Goal: Ask a question: Seek information or help from site administrators or community

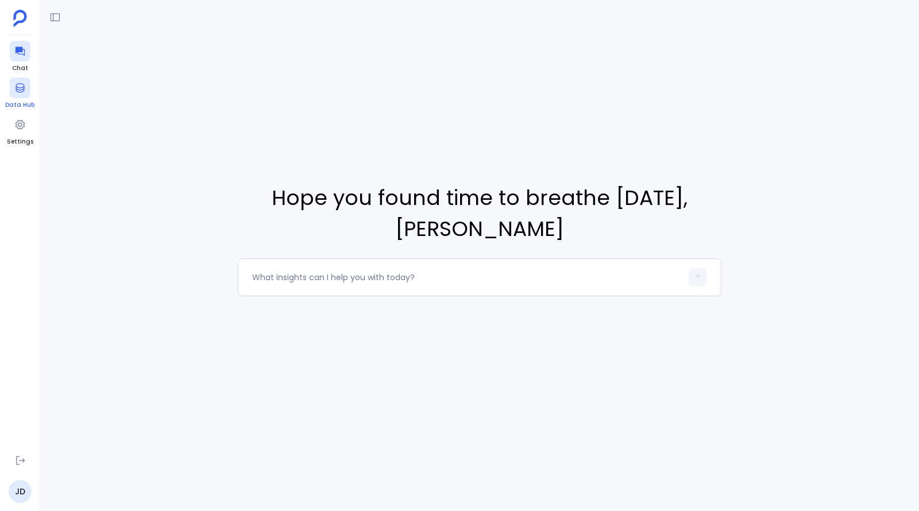
click at [24, 91] on icon at bounding box center [19, 87] width 11 height 11
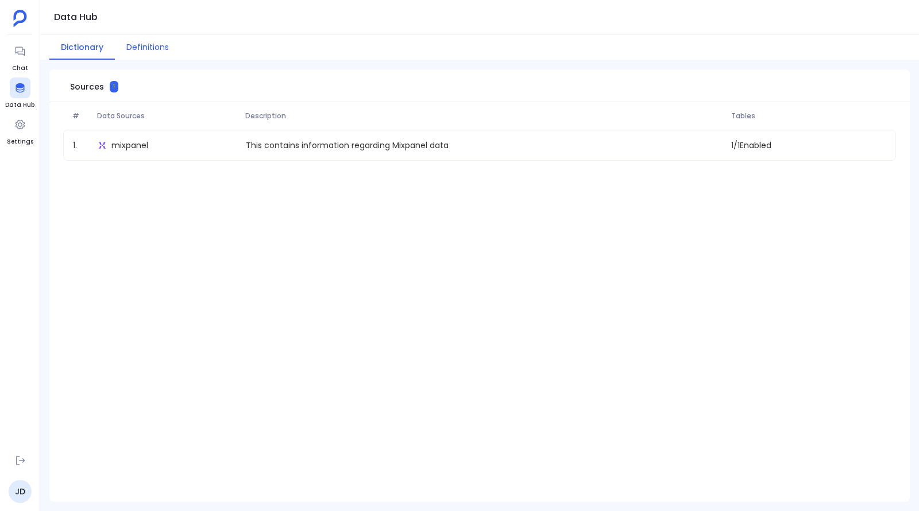
click at [137, 46] on button "Definitions" at bounding box center [147, 47] width 65 height 25
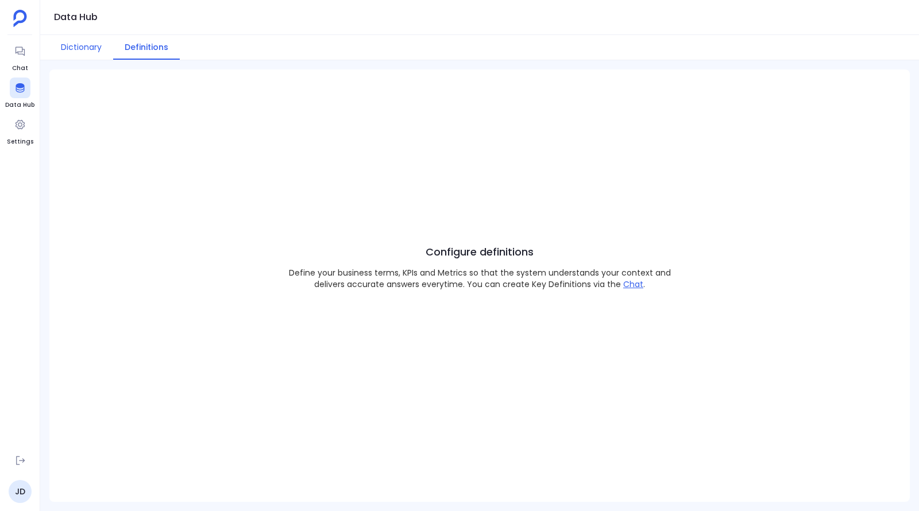
click at [80, 45] on button "Dictionary" at bounding box center [81, 47] width 64 height 25
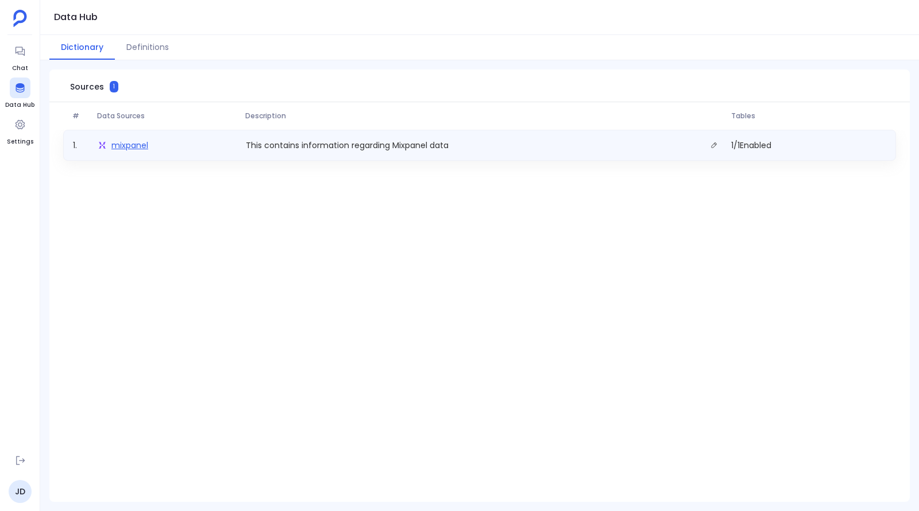
click at [126, 146] on span "mixpanel" at bounding box center [129, 145] width 37 height 11
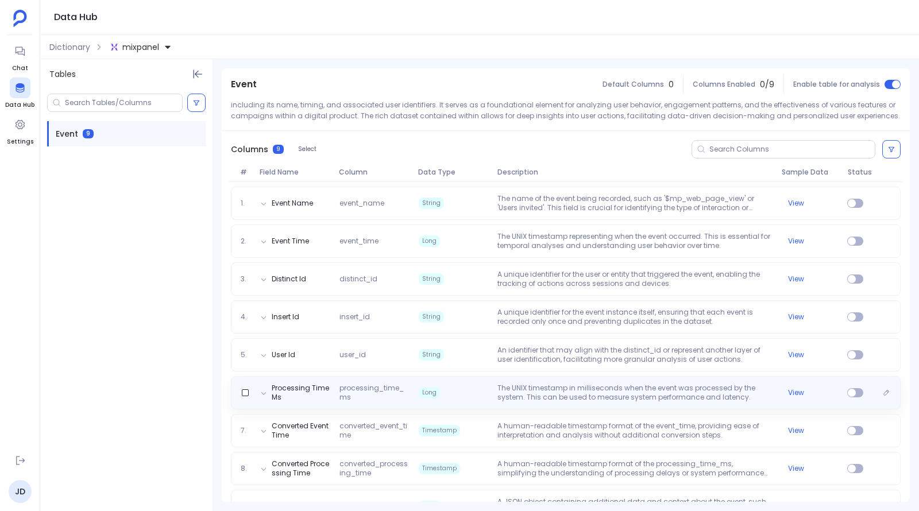
scroll to position [131, 0]
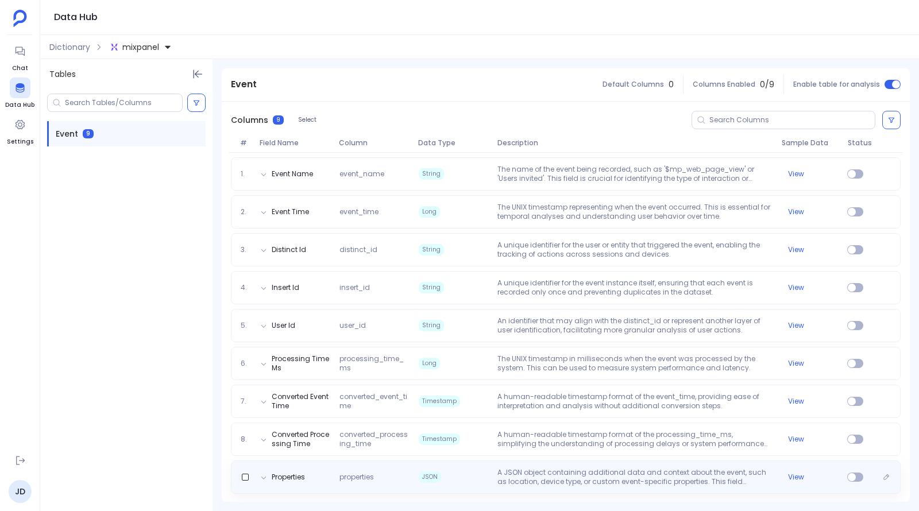
click at [498, 482] on p "A JSON object containing additional data and context about the event, such as l…" at bounding box center [635, 477] width 284 height 18
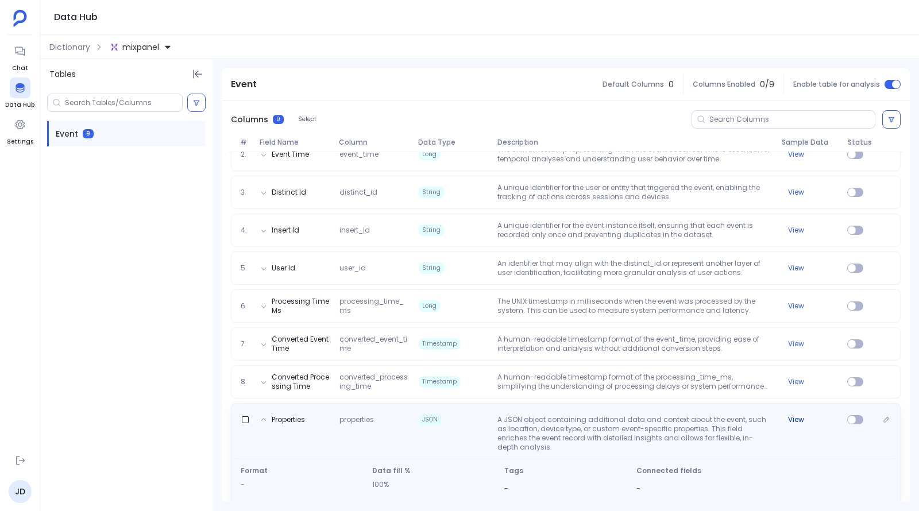
click at [798, 420] on button "View" at bounding box center [796, 419] width 16 height 9
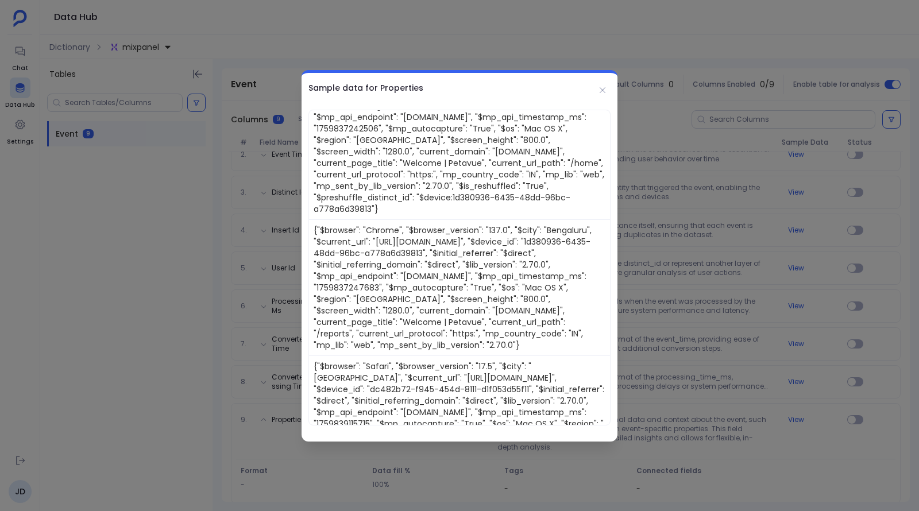
scroll to position [880, 0]
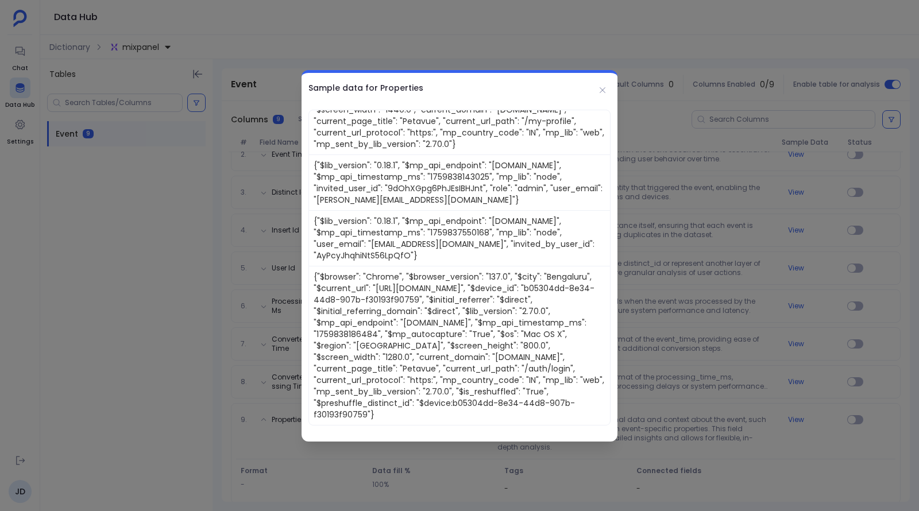
click at [752, 302] on div at bounding box center [459, 255] width 919 height 511
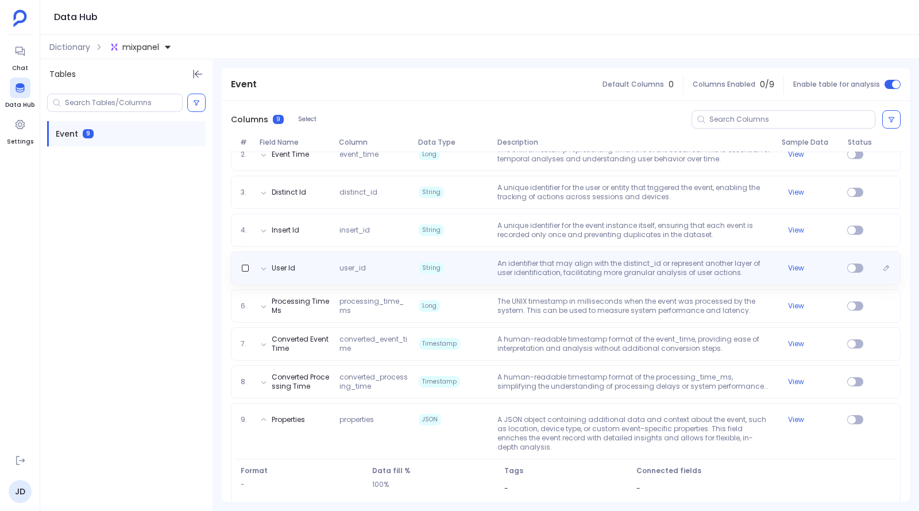
scroll to position [0, 0]
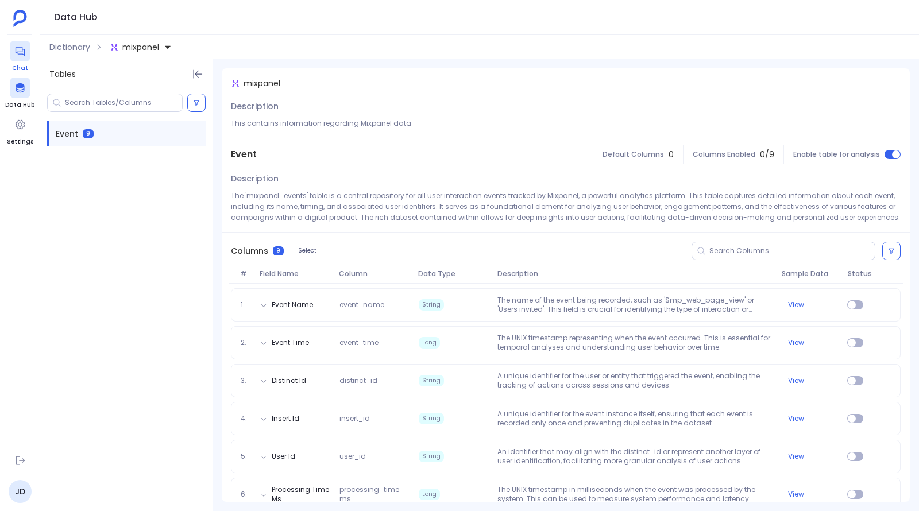
click at [17, 60] on div at bounding box center [20, 51] width 21 height 21
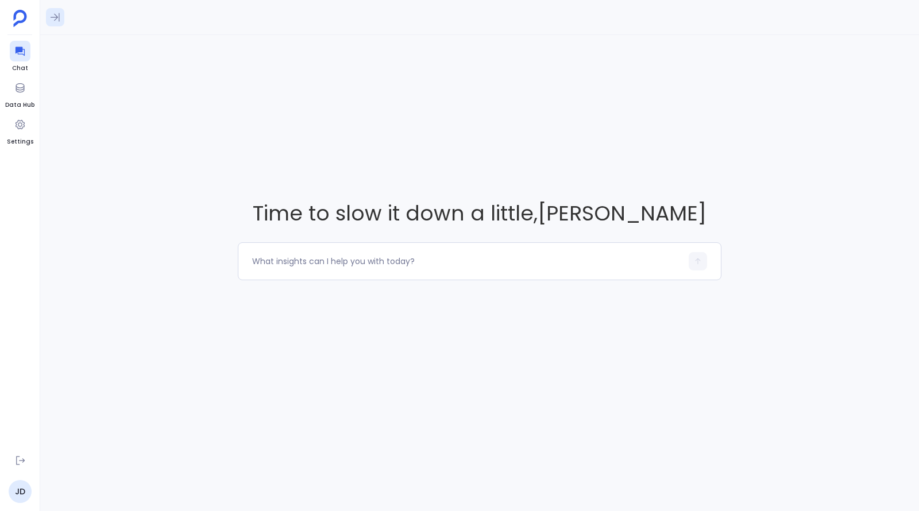
click at [54, 22] on icon at bounding box center [54, 16] width 11 height 11
click at [53, 20] on icon at bounding box center [54, 16] width 11 height 11
click at [338, 269] on div at bounding box center [467, 261] width 430 height 18
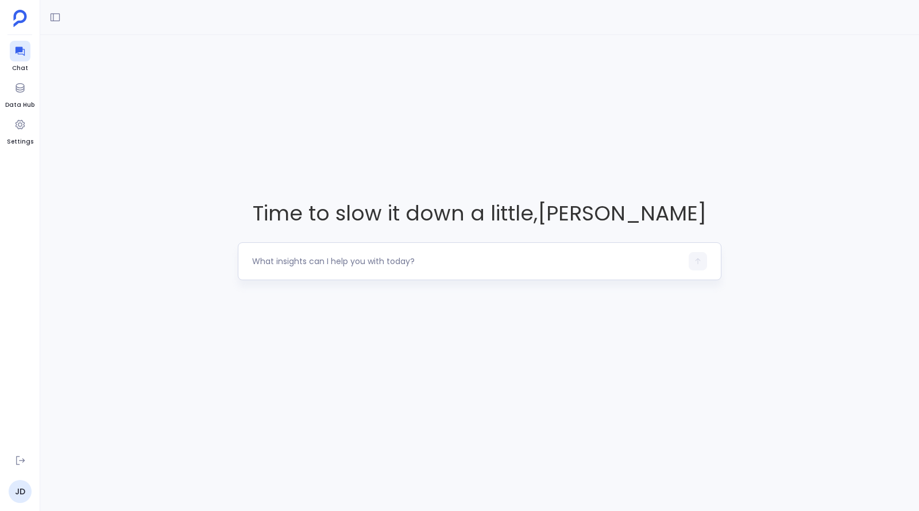
click at [338, 263] on textarea at bounding box center [467, 261] width 430 height 11
type textarea "Which users are actively using the product?"
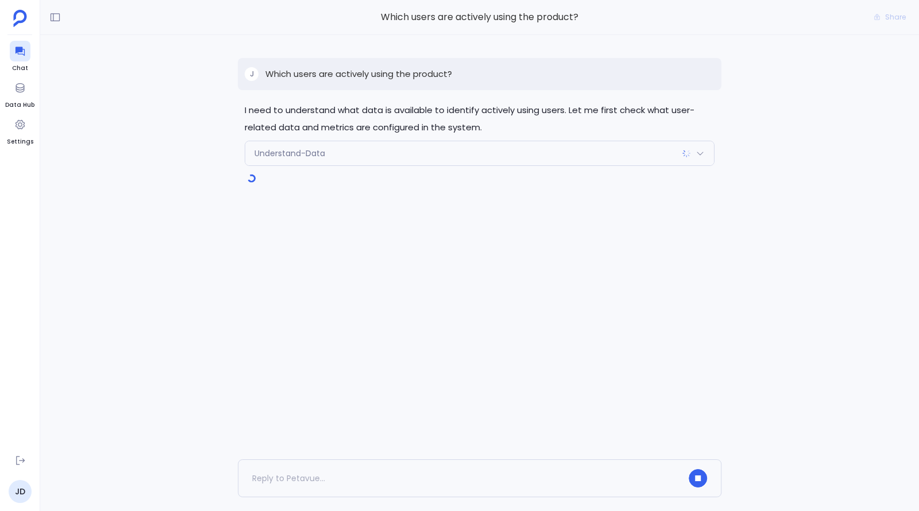
click at [406, 153] on div "Understand-Data" at bounding box center [479, 153] width 469 height 24
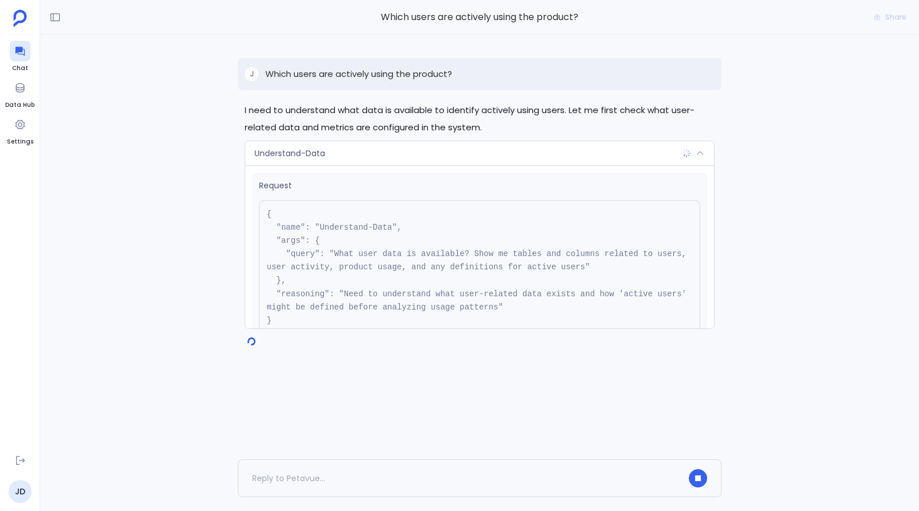
click at [444, 148] on div "Understand-Data" at bounding box center [479, 153] width 469 height 24
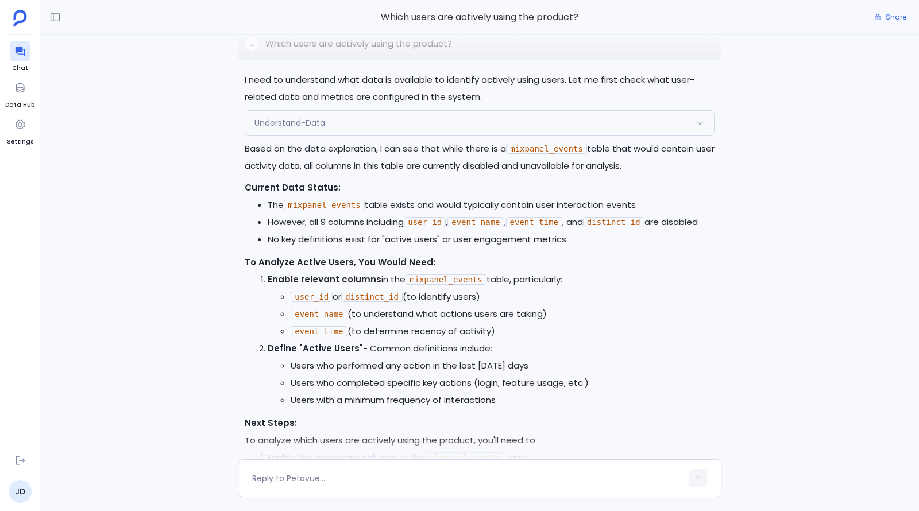
scroll to position [-144, 0]
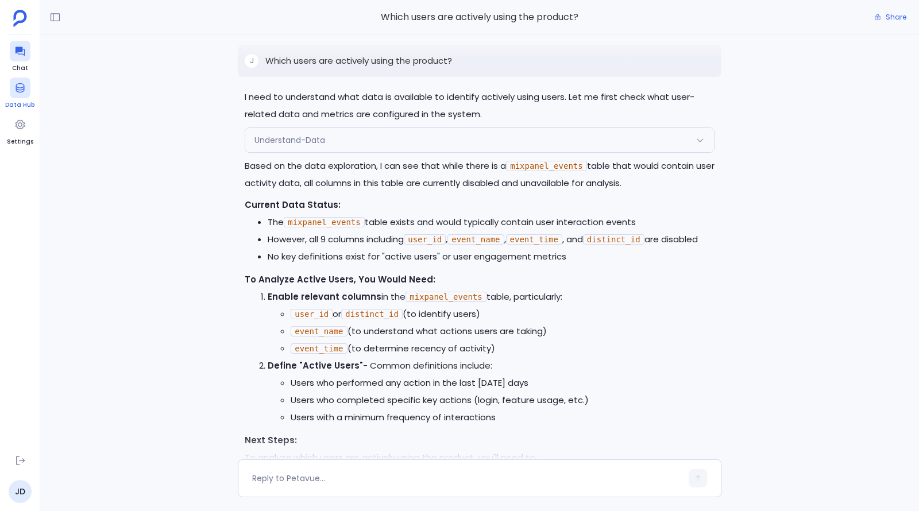
click at [18, 96] on div at bounding box center [20, 88] width 21 height 21
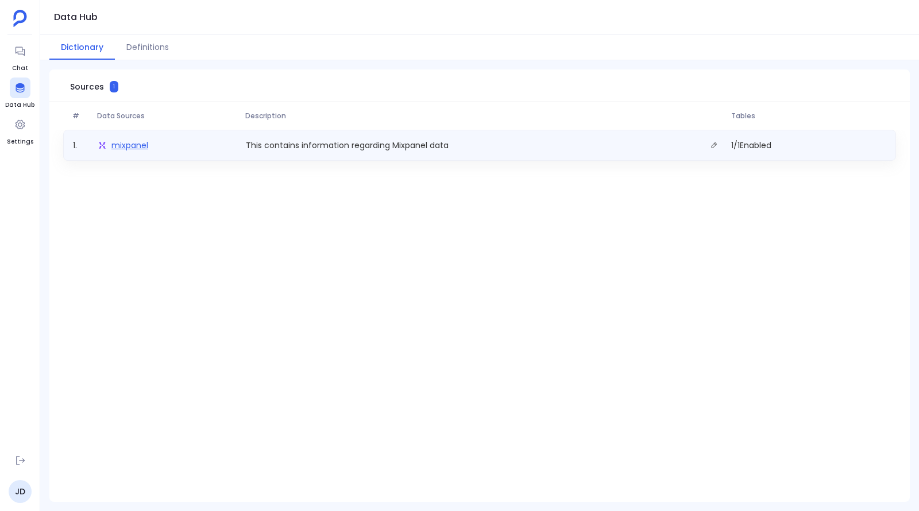
click at [123, 147] on span "mixpanel" at bounding box center [129, 145] width 37 height 11
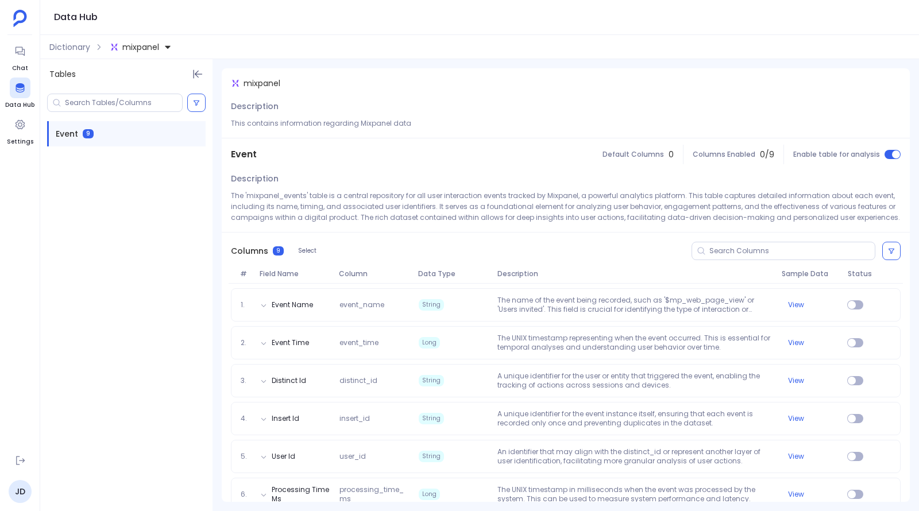
scroll to position [131, 0]
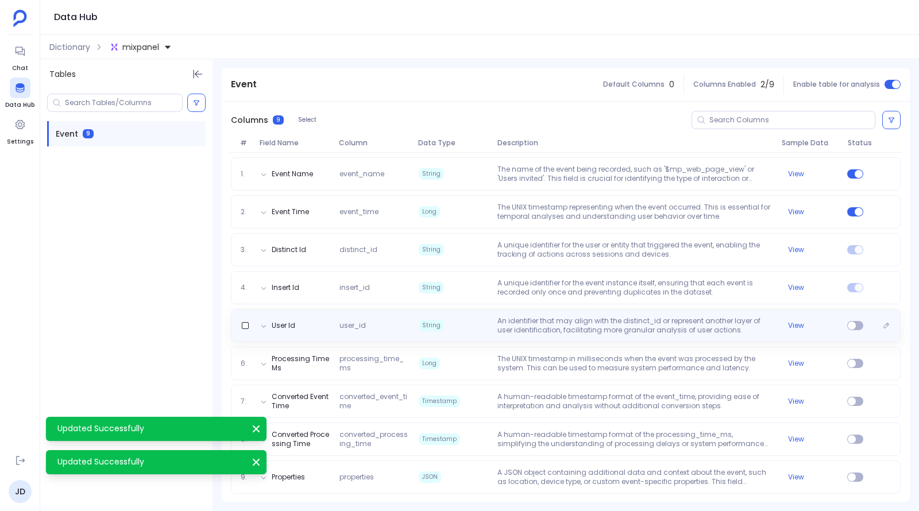
click at [852, 317] on div "User Id user_id String An identifier that may align with the distinct_id or rep…" at bounding box center [566, 326] width 660 height 18
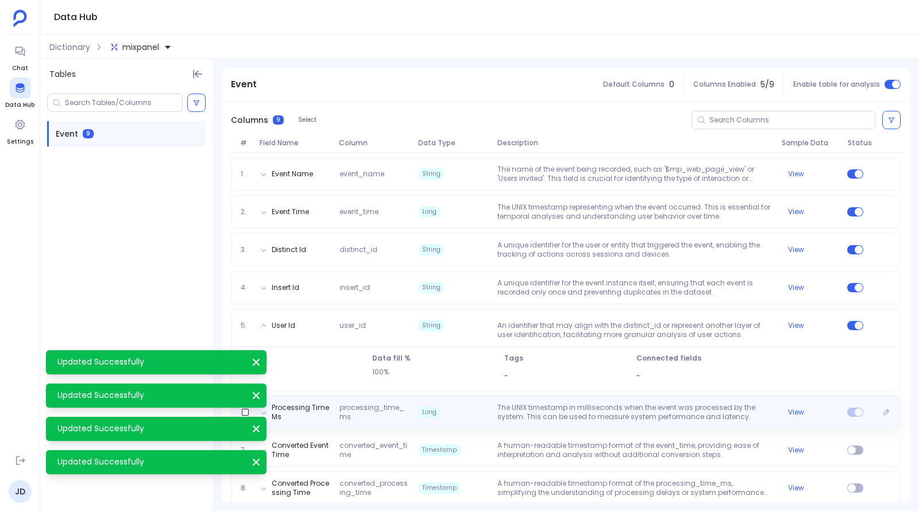
scroll to position [179, 0]
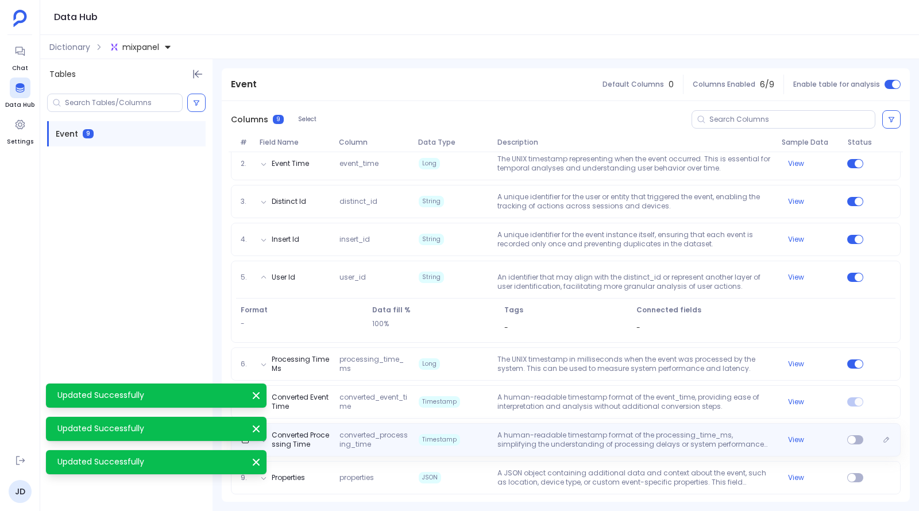
click at [853, 432] on div "Converted Processing Time converted_processing_time Timestamp A human-readable …" at bounding box center [566, 440] width 660 height 18
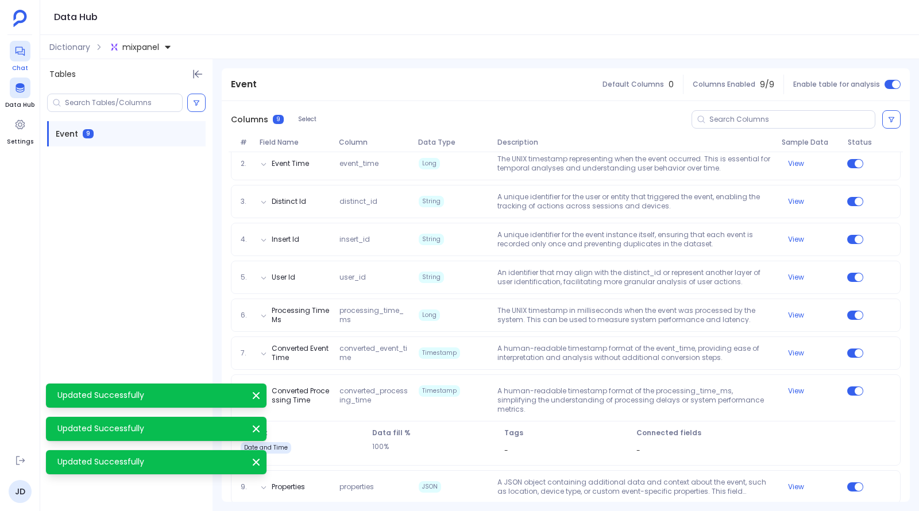
click at [28, 57] on div at bounding box center [20, 51] width 21 height 21
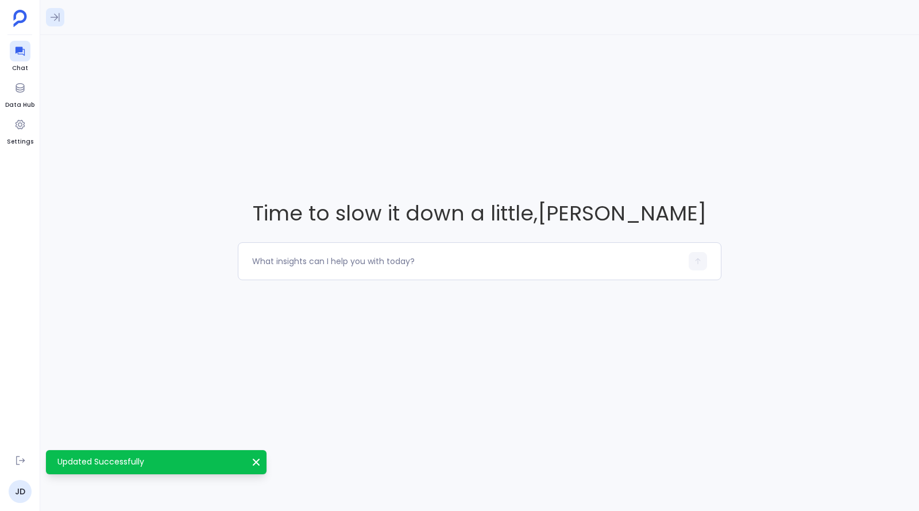
click at [52, 26] on button at bounding box center [55, 17] width 18 height 18
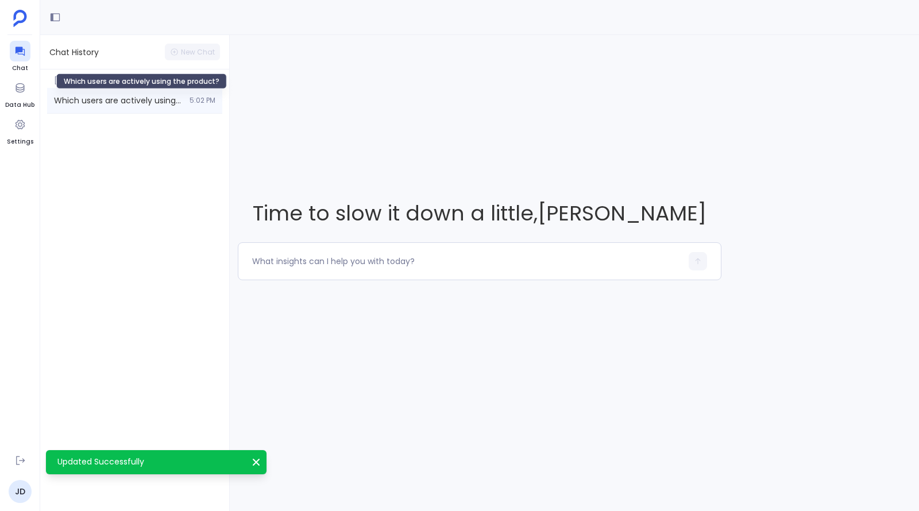
click at [89, 100] on span "Which users are actively using the product?" at bounding box center [118, 100] width 129 height 11
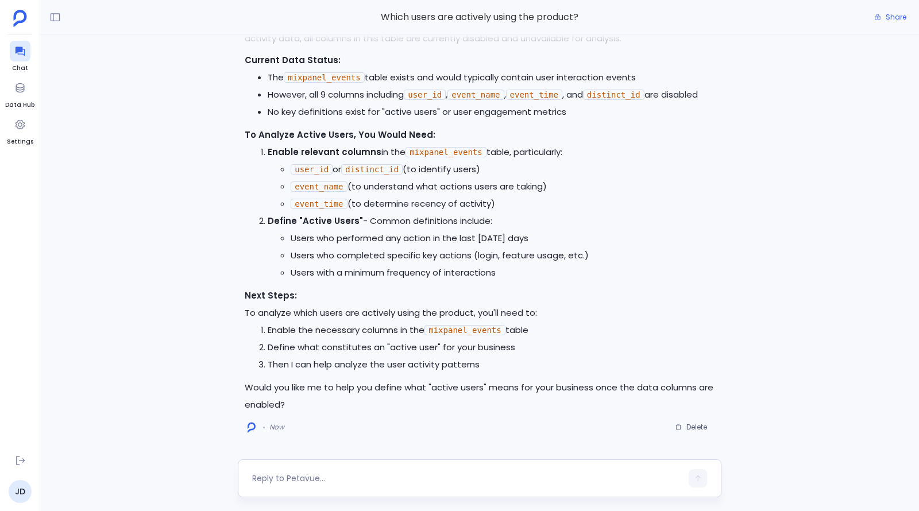
click at [329, 467] on div at bounding box center [480, 479] width 484 height 38
click at [331, 470] on div at bounding box center [467, 478] width 430 height 18
click at [331, 479] on textarea at bounding box center [467, 478] width 430 height 11
type textarea "Can you try now"
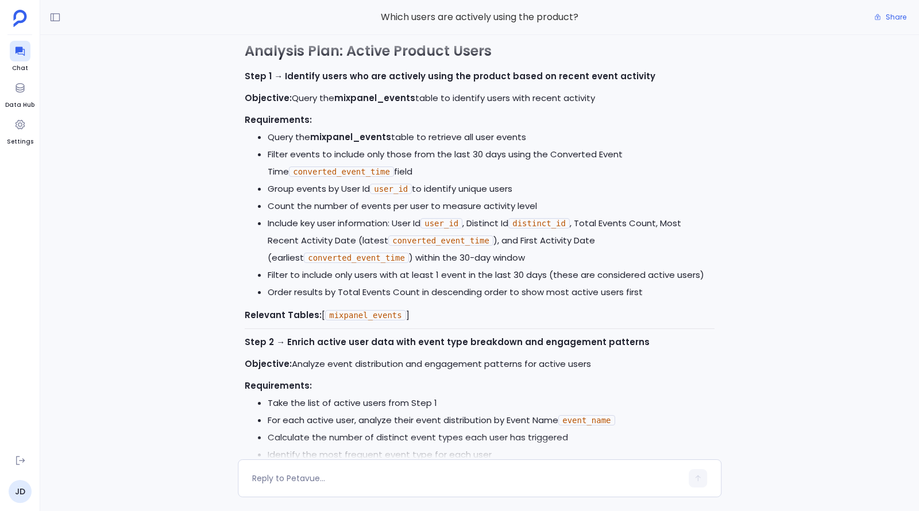
scroll to position [-342, 0]
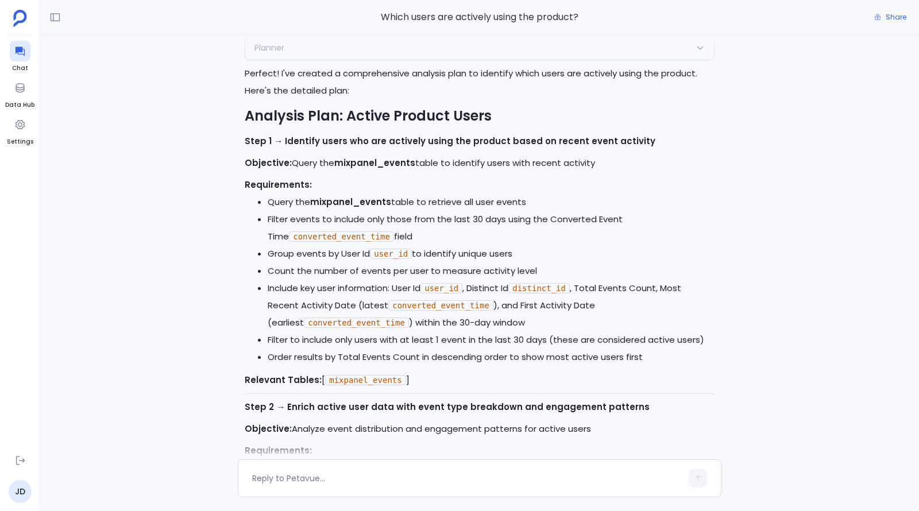
drag, startPoint x: 297, startPoint y: 200, endPoint x: 454, endPoint y: 201, distance: 157.4
click at [454, 201] on li "Query the mixpanel_events table to retrieve all user events" at bounding box center [491, 202] width 447 height 17
drag, startPoint x: 418, startPoint y: 201, endPoint x: 519, endPoint y: 196, distance: 101.2
click at [519, 196] on li "Query the mixpanel_events table to retrieve all user events" at bounding box center [491, 202] width 447 height 17
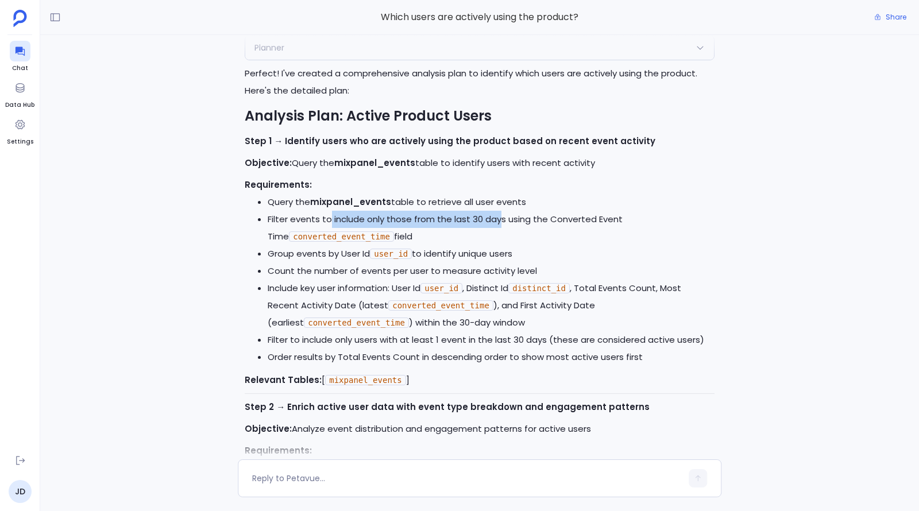
drag, startPoint x: 329, startPoint y: 218, endPoint x: 499, endPoint y: 218, distance: 170.1
click at [499, 218] on li "Filter events to include only those from the last 30 days using the Converted E…" at bounding box center [491, 228] width 447 height 34
drag, startPoint x: 434, startPoint y: 220, endPoint x: 583, endPoint y: 220, distance: 148.8
click at [583, 220] on li "Filter events to include only those from the last 30 days using the Converted E…" at bounding box center [491, 228] width 447 height 34
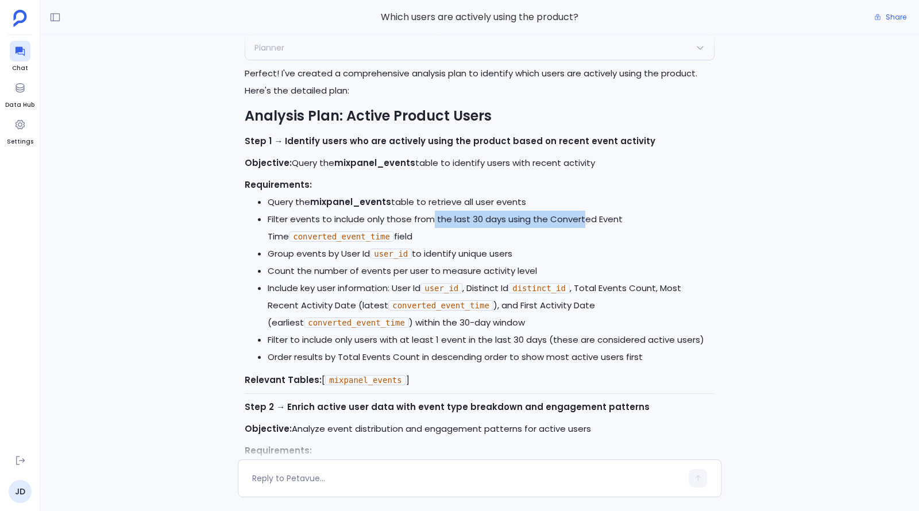
click at [583, 220] on li "Filter events to include only those from the last 30 days using the Converted E…" at bounding box center [491, 228] width 447 height 34
drag, startPoint x: 546, startPoint y: 221, endPoint x: 619, endPoint y: 217, distance: 72.5
click at [619, 217] on li "Filter events to include only those from the last 30 days using the Converted E…" at bounding box center [491, 228] width 447 height 34
drag, startPoint x: 619, startPoint y: 217, endPoint x: 576, endPoint y: 229, distance: 44.7
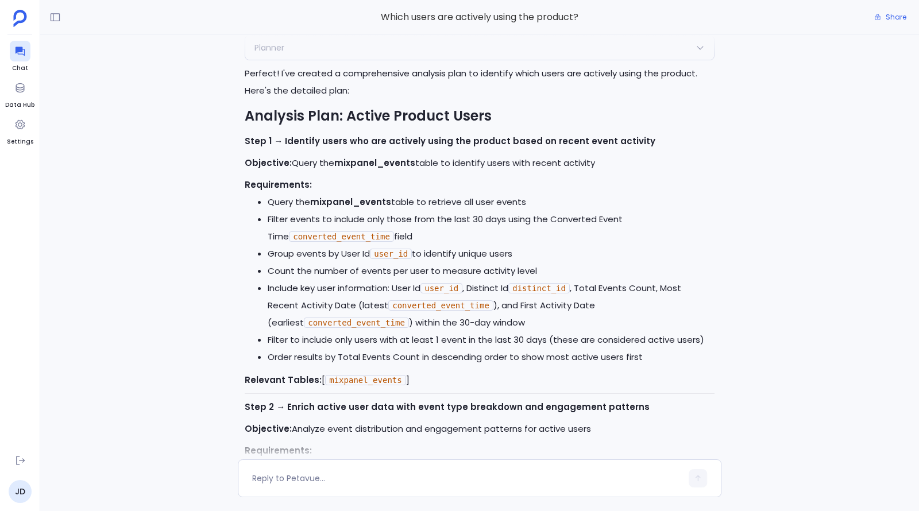
click at [576, 229] on li "Filter events to include only those from the last 30 days using the Converted E…" at bounding box center [491, 228] width 447 height 34
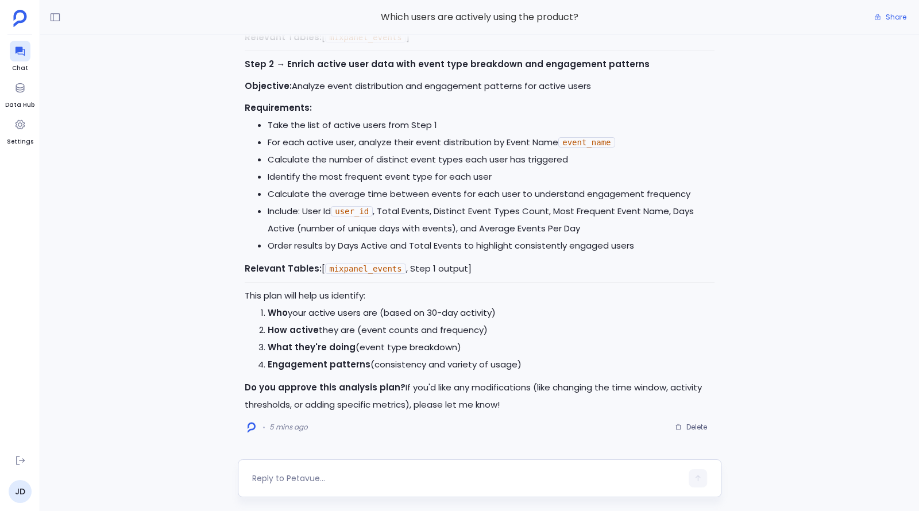
click at [398, 470] on div at bounding box center [467, 478] width 430 height 18
click at [396, 475] on textarea at bounding box center [467, 478] width 430 height 11
type textarea "ok proceed"
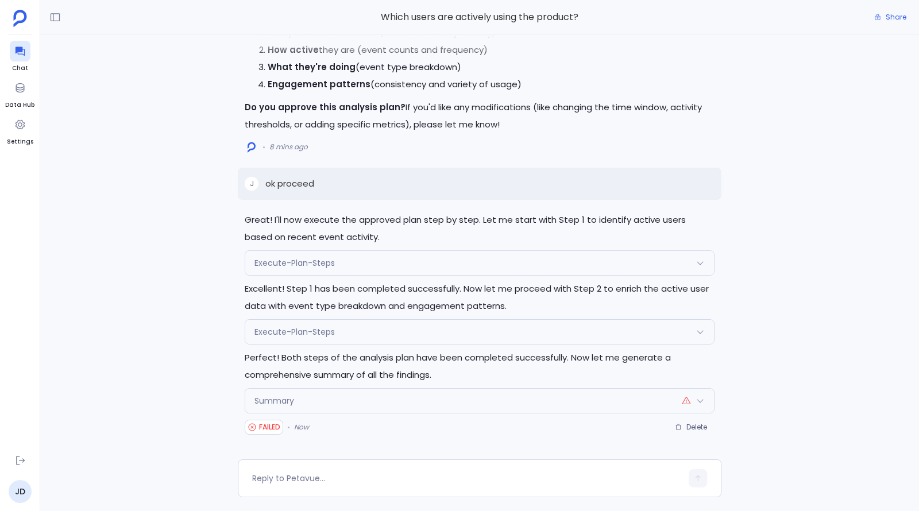
click at [464, 400] on div "Summary" at bounding box center [479, 401] width 469 height 24
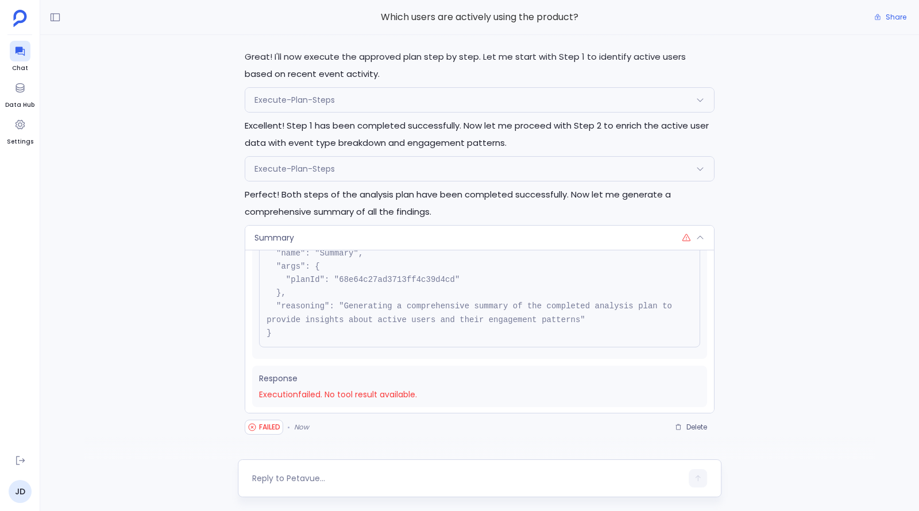
click at [365, 485] on div at bounding box center [467, 478] width 430 height 18
click at [363, 483] on textarea at bounding box center [467, 478] width 430 height 11
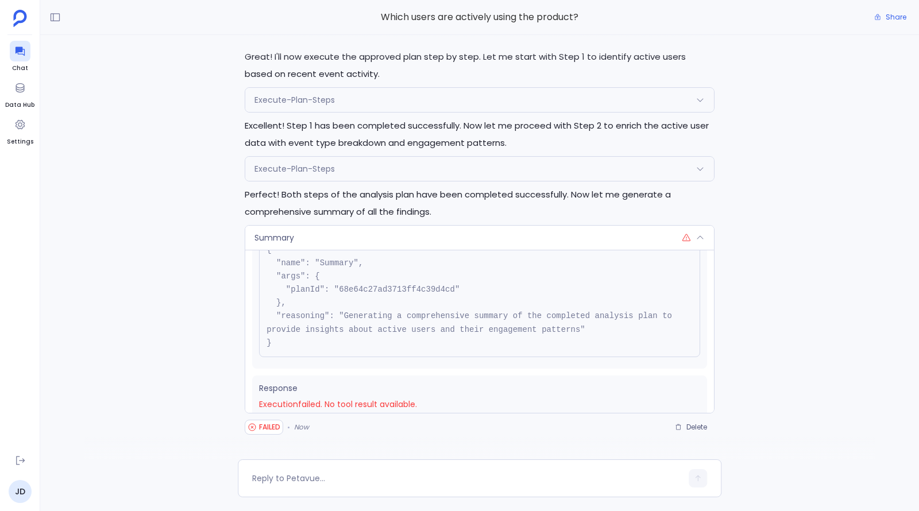
click at [389, 289] on pre "{ "name": "Summary", "args": { "planId": "68e64c27ad3713ff4c39d4cd" }, "reasoni…" at bounding box center [479, 296] width 441 height 121
copy pre "68e64c27ad3713ff4c39d4cd"
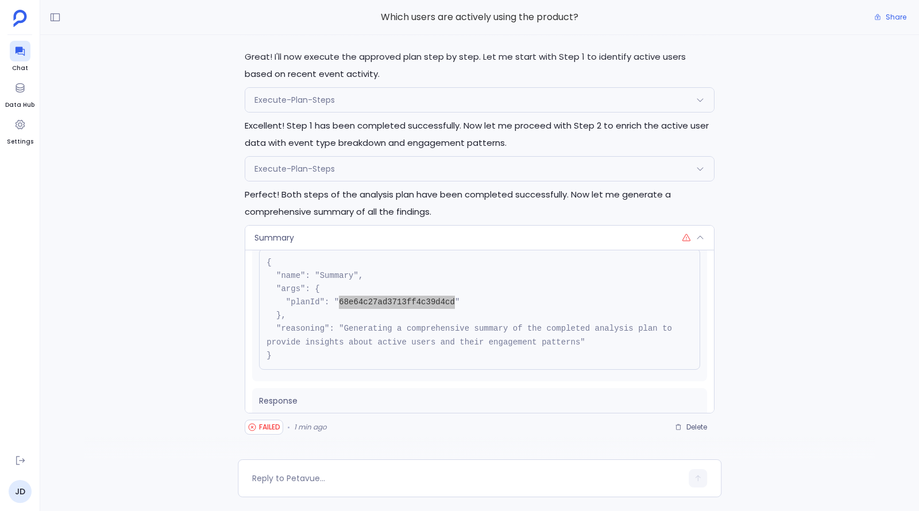
scroll to position [34, 0]
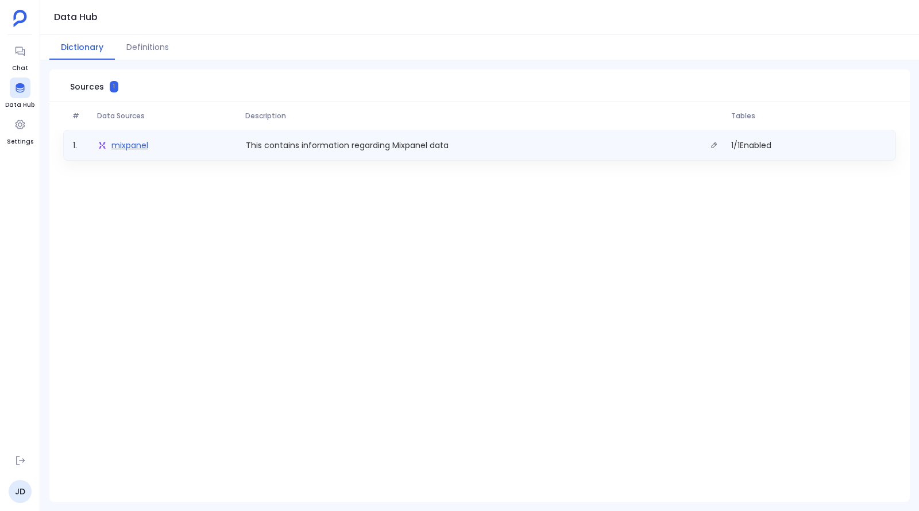
click at [135, 148] on span "mixpanel" at bounding box center [129, 145] width 37 height 11
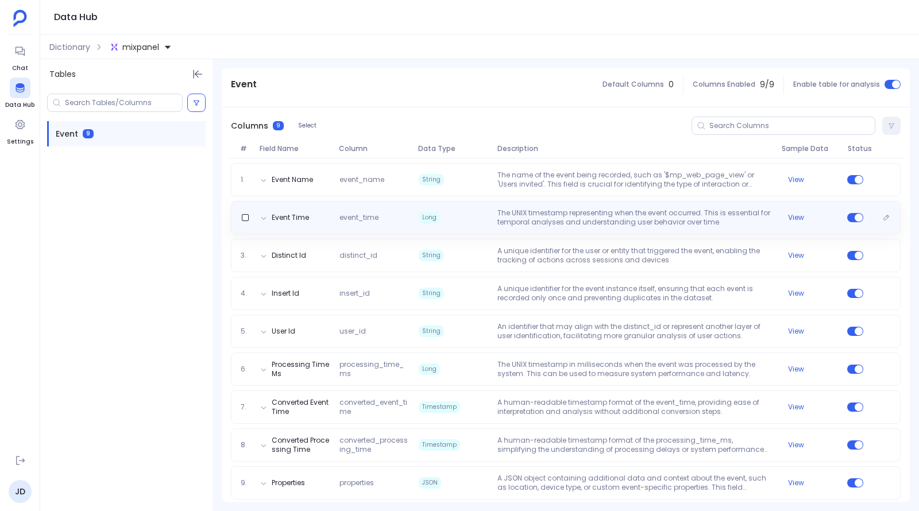
scroll to position [131, 0]
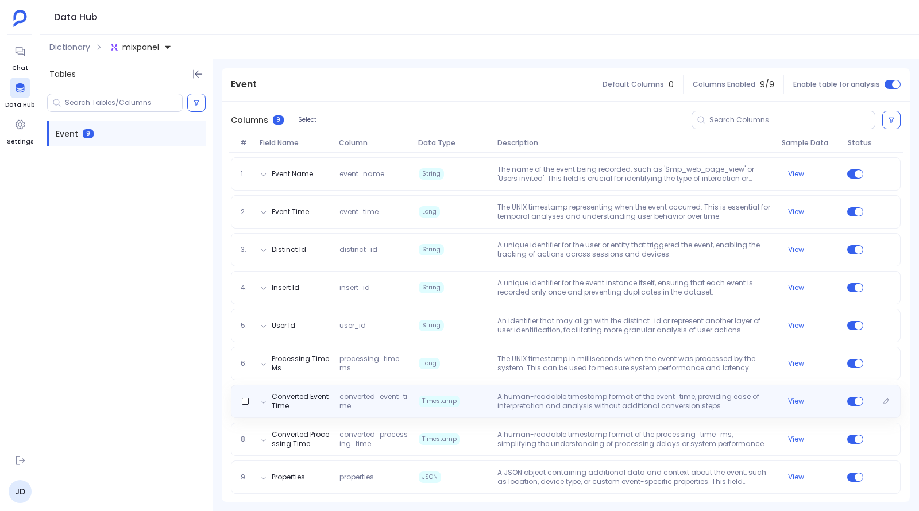
click at [649, 403] on p "A human-readable timestamp format of the event_time, providing ease of interpre…" at bounding box center [635, 401] width 284 height 18
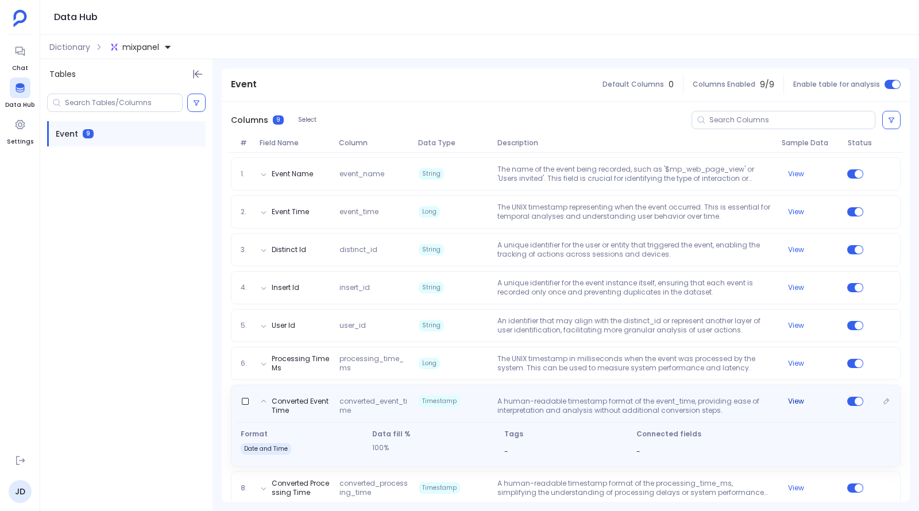
click at [792, 399] on button "View" at bounding box center [796, 401] width 16 height 9
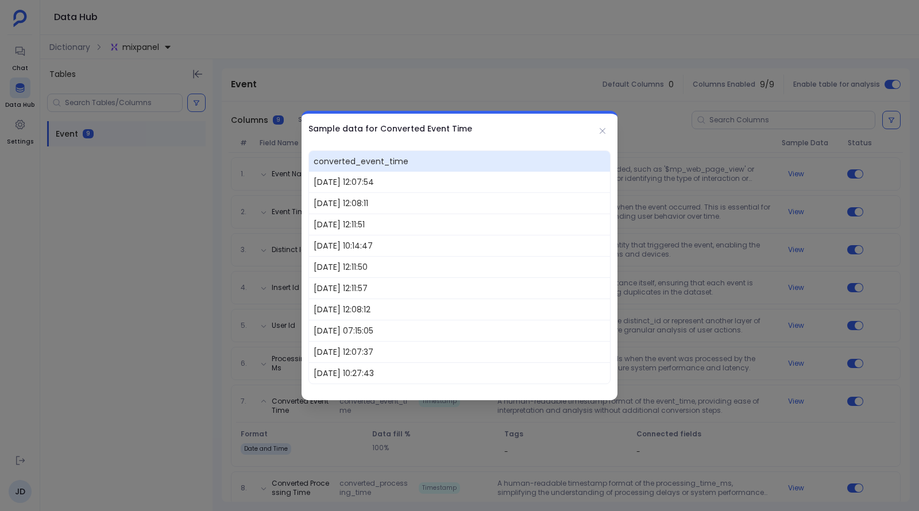
click at [709, 406] on div at bounding box center [459, 255] width 919 height 511
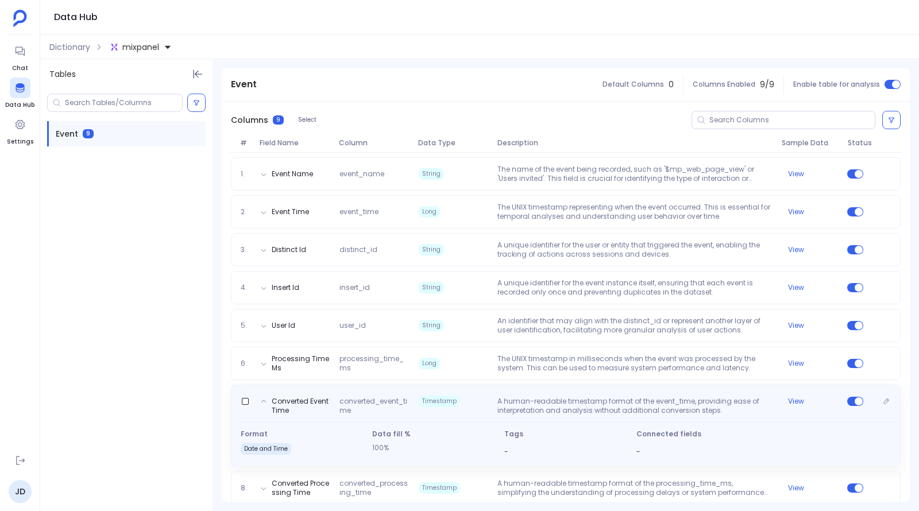
scroll to position [147, 0]
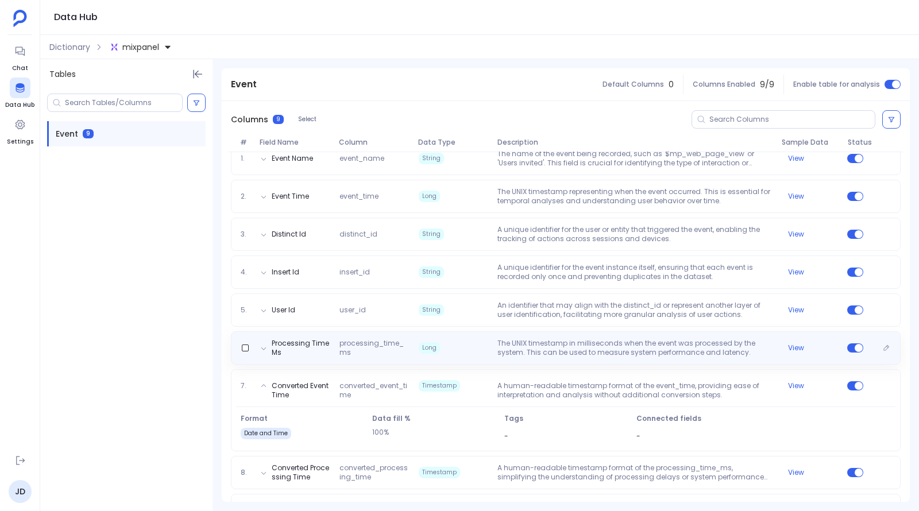
click at [548, 357] on div "Processing Time Ms processing_time_ms Long The UNIX timestamp in milliseconds w…" at bounding box center [566, 348] width 670 height 33
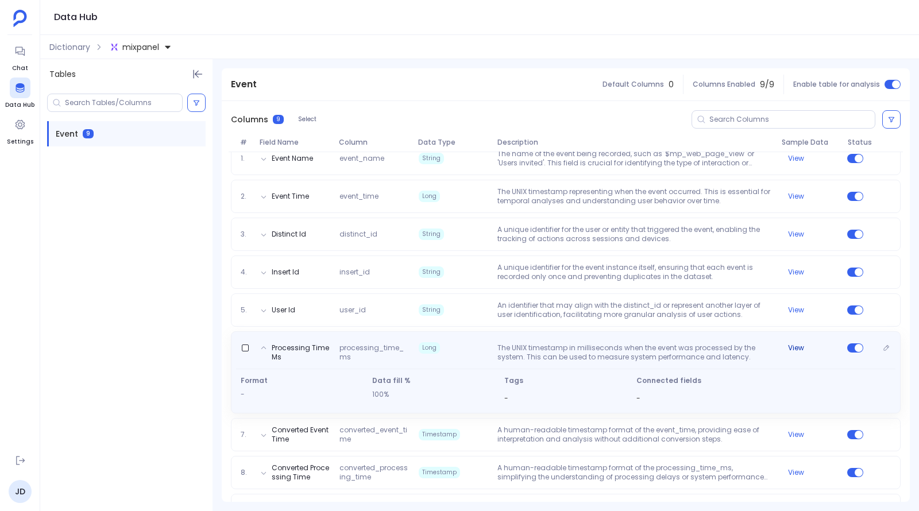
click at [795, 348] on button "View" at bounding box center [796, 348] width 16 height 9
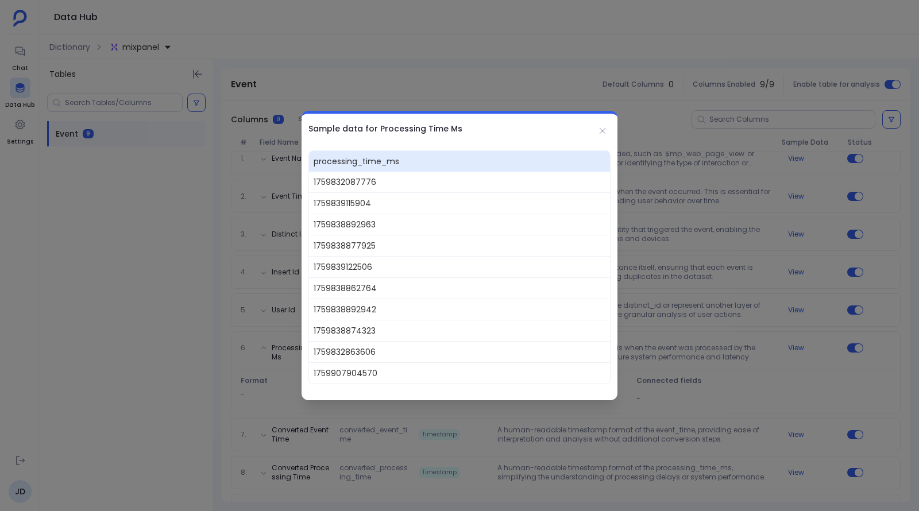
click at [690, 380] on div at bounding box center [459, 255] width 919 height 511
